Goal: Register for event/course

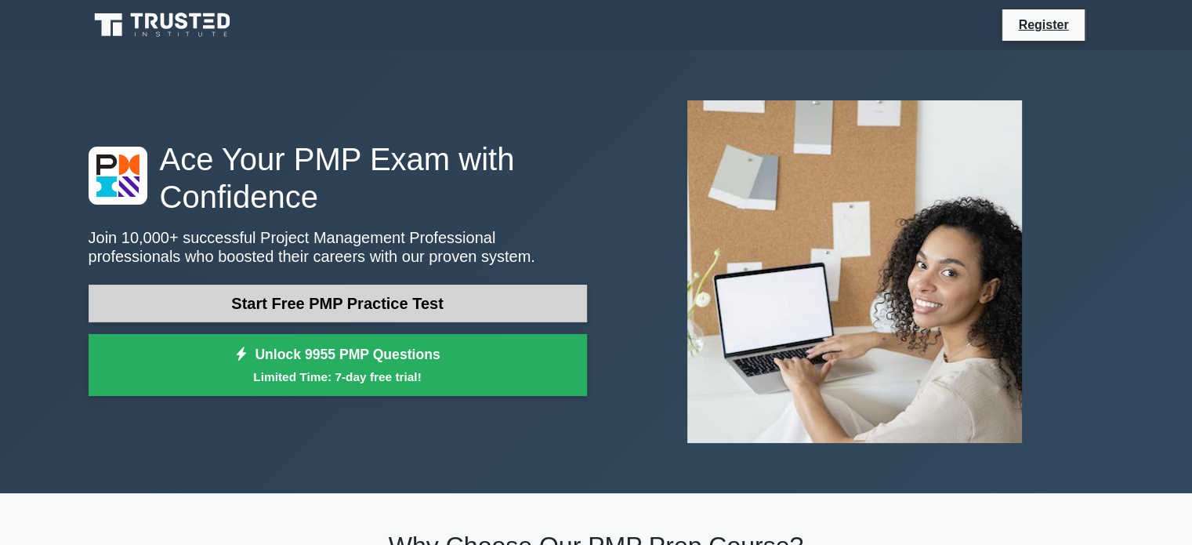
click at [279, 301] on link "Start Free PMP Practice Test" at bounding box center [338, 303] width 498 height 38
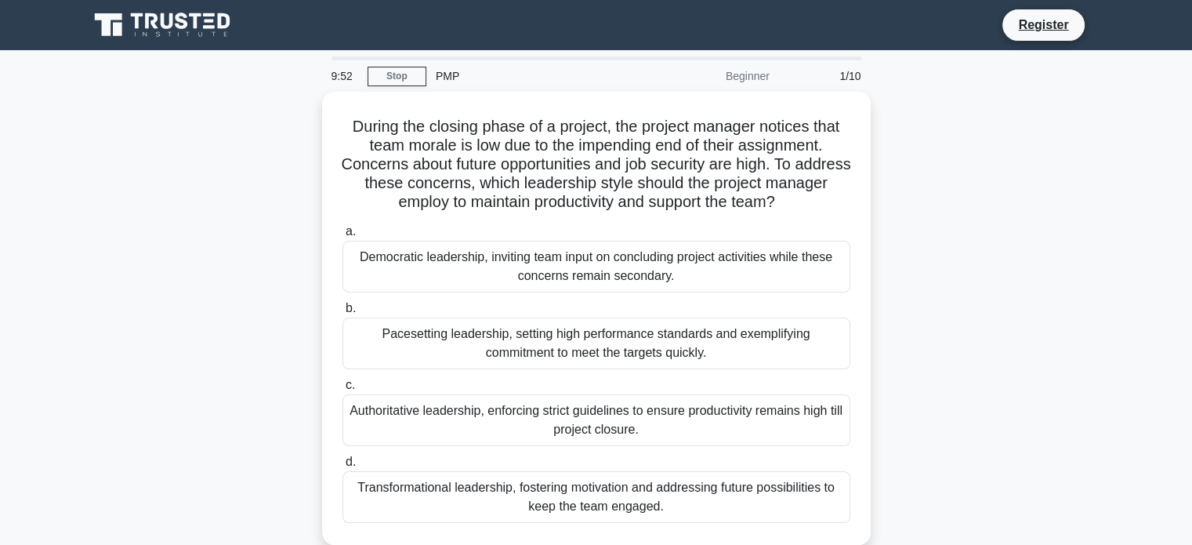
click at [753, 79] on div "Beginner" at bounding box center [710, 75] width 137 height 31
click at [407, 81] on link "Stop" at bounding box center [396, 77] width 59 height 20
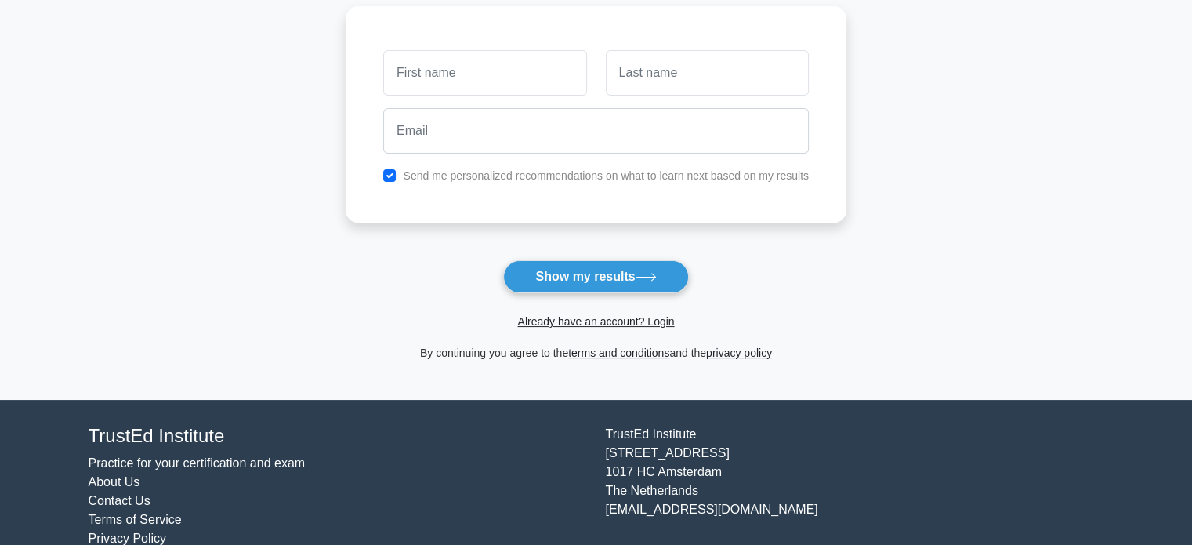
scroll to position [235, 0]
